Goal: Communication & Community: Answer question/provide support

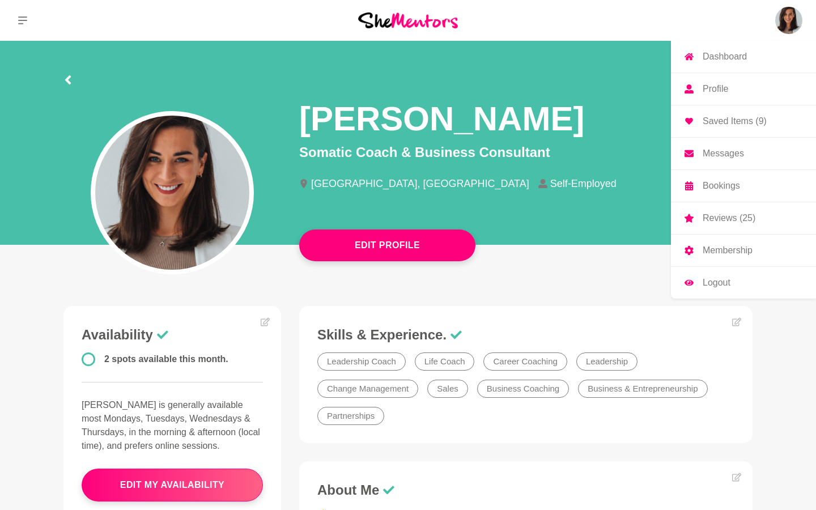
click at [717, 158] on p "Messages" at bounding box center [723, 153] width 41 height 9
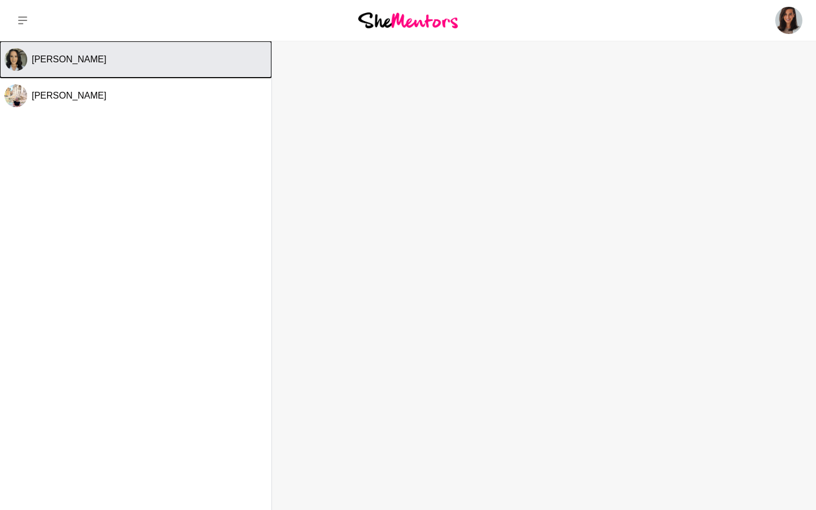
click at [141, 66] on button "[PERSON_NAME]" at bounding box center [136, 59] width 272 height 36
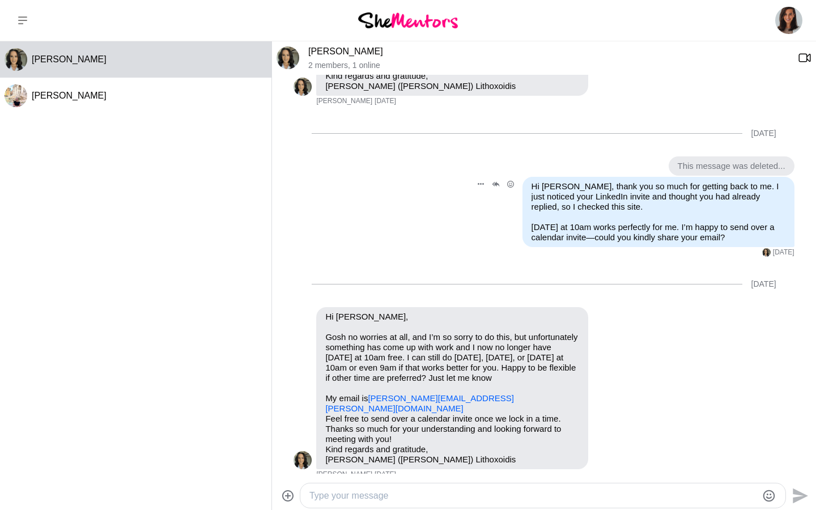
scroll to position [587, 0]
drag, startPoint x: 492, startPoint y: 397, endPoint x: 370, endPoint y: 397, distance: 122.5
click at [370, 397] on p "My email is [PERSON_NAME][EMAIL_ADDRESS][PERSON_NAME][DOMAIN_NAME]" at bounding box center [452, 404] width 254 height 20
copy link "[PERSON_NAME][EMAIL_ADDRESS][PERSON_NAME][DOMAIN_NAME]"
click at [416, 490] on textarea "Type your message" at bounding box center [534, 496] width 448 height 14
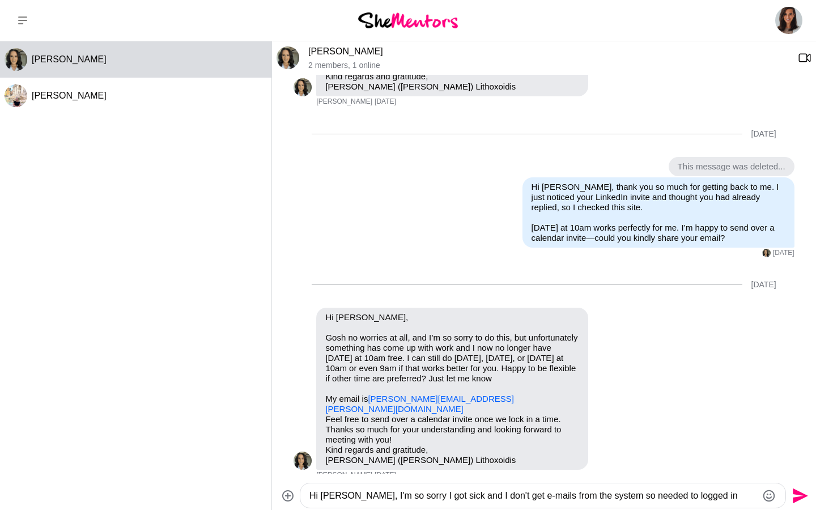
click at [399, 498] on textarea "Hi [PERSON_NAME], I'm so sorry I got sick and I don't get e-mails from the syst…" at bounding box center [534, 496] width 448 height 14
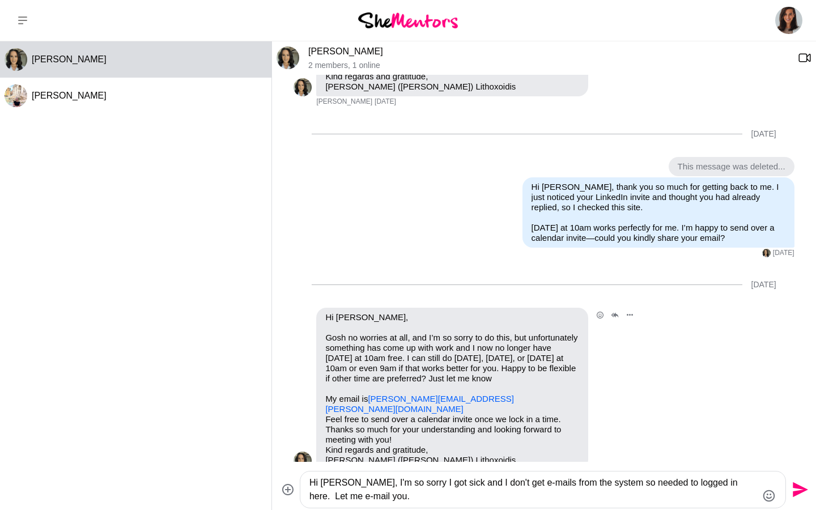
drag, startPoint x: 375, startPoint y: 499, endPoint x: 276, endPoint y: 460, distance: 106.6
click at [276, 460] on div "[PERSON_NAME] 2 members , 1 online [DATE] Reply Pin Mark as unread Edit Message…" at bounding box center [544, 275] width 544 height 469
type textarea "Hi [PERSON_NAME], I'm so sorry I got sick and I don't get e-mails from the syst…"
click at [518, 493] on textarea "Hi [PERSON_NAME], I'm so sorry I got sick and I don't get e-mails from the syst…" at bounding box center [534, 489] width 448 height 27
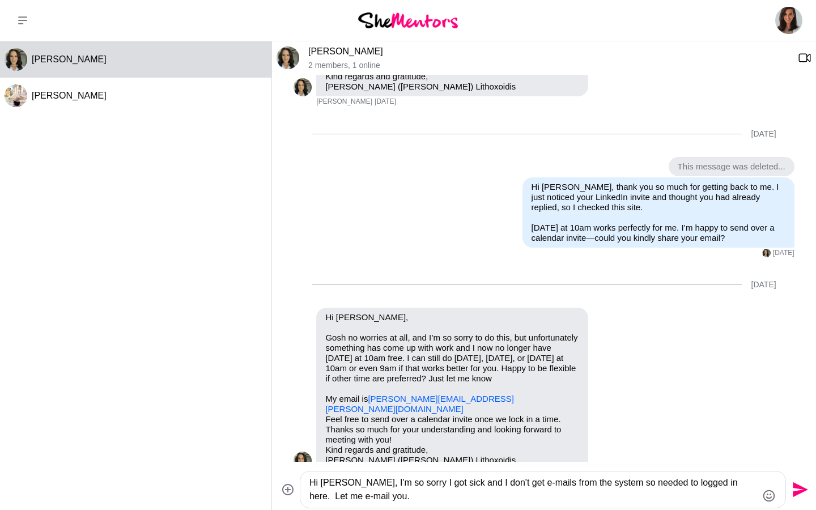
click at [518, 493] on textarea "Hi [PERSON_NAME], I'm so sorry I got sick and I don't get e-mails from the syst…" at bounding box center [534, 489] width 448 height 27
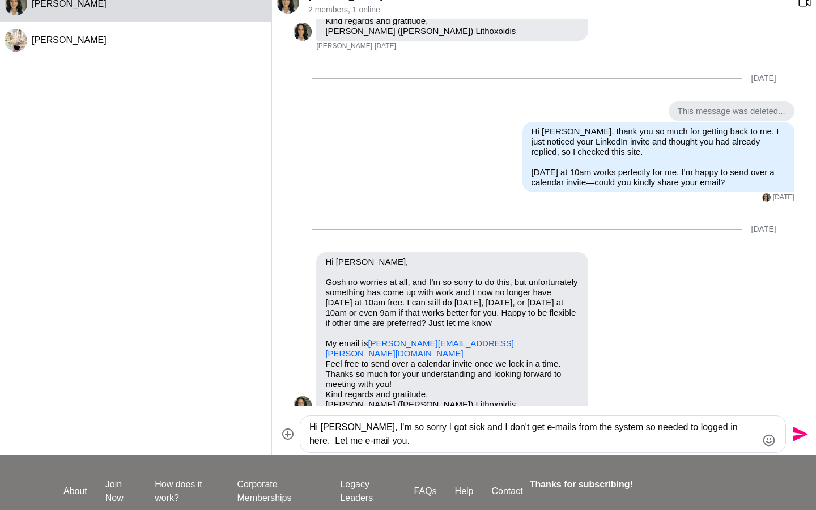
click at [364, 424] on textarea "Hi [PERSON_NAME], I'm so sorry I got sick and I don't get e-mails from the syst…" at bounding box center [534, 434] width 448 height 27
paste textarea "Type your message"
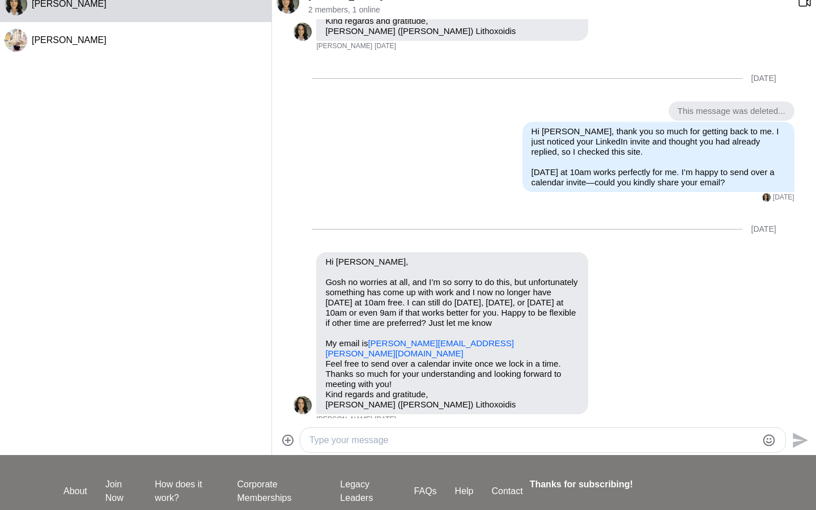
click at [418, 442] on textarea "Type your message" at bounding box center [534, 441] width 448 height 14
type textarea "J"
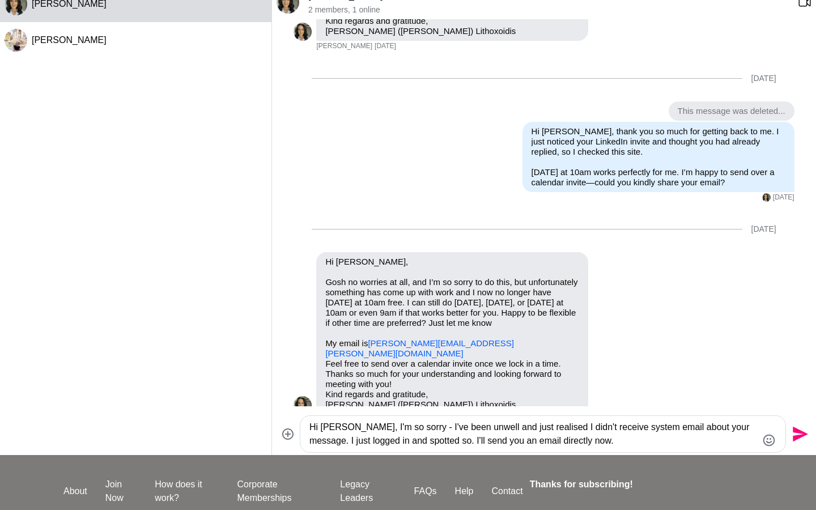
type textarea "Hi [PERSON_NAME], I'm so sorry - I've been unwell and just realised I didn't re…"
click at [798, 437] on icon "Send" at bounding box center [800, 434] width 15 height 15
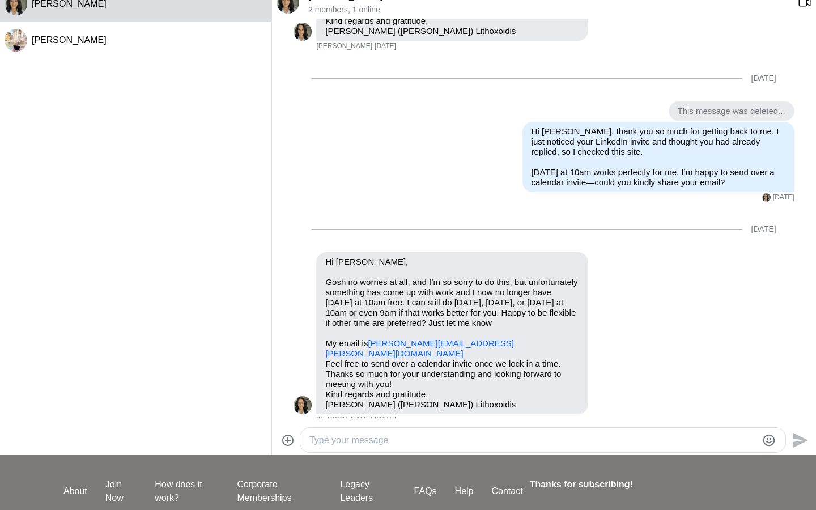
scroll to position [687, 0]
